Goal: Information Seeking & Learning: Learn about a topic

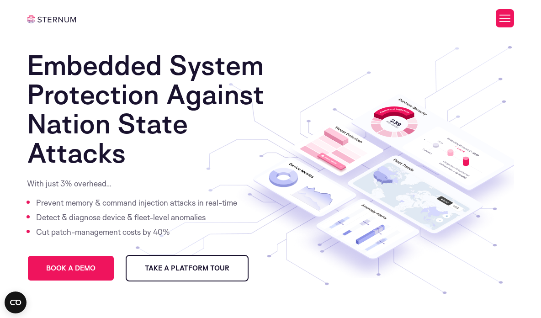
click at [211, 267] on span "Take a Platform Tour" at bounding box center [187, 268] width 85 height 6
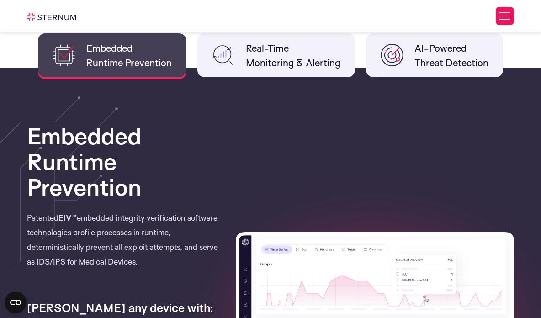
scroll to position [764, 0]
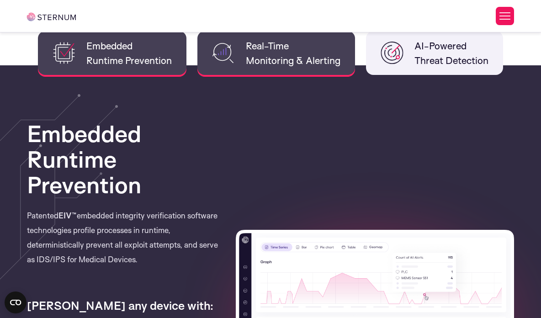
click at [291, 59] on span "Real-Time Monitoring & Alerting" at bounding box center [293, 52] width 95 height 29
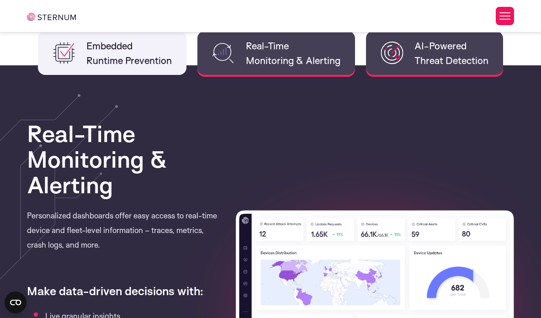
click at [416, 59] on span "AI-Powered Threat Detection" at bounding box center [452, 52] width 74 height 29
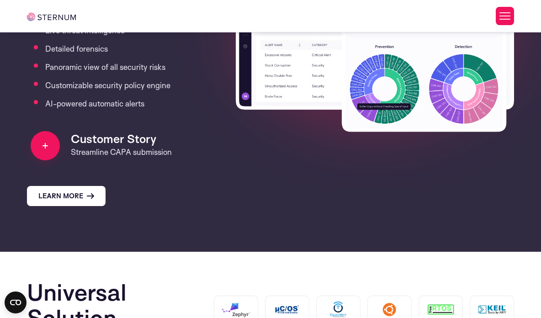
scroll to position [1020, 0]
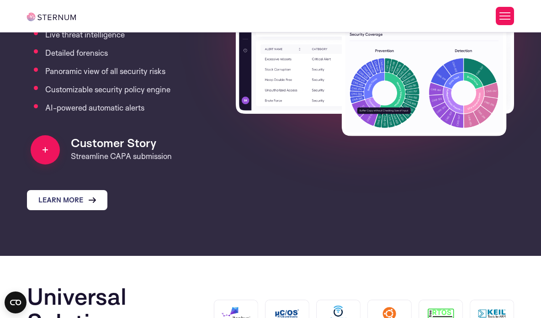
click at [81, 200] on link "Learn More" at bounding box center [67, 200] width 80 height 20
